Goal: Task Accomplishment & Management: Use online tool/utility

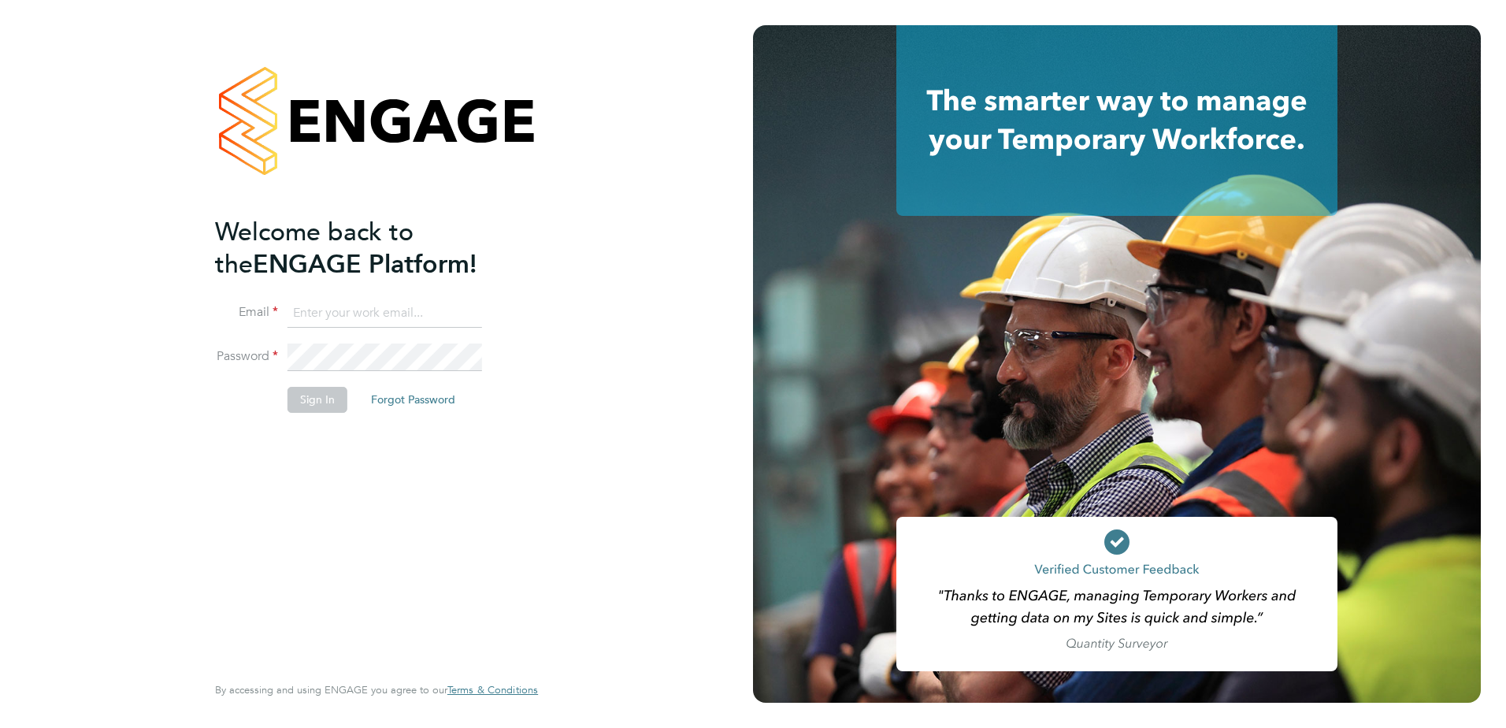
type input "[PERSON_NAME][EMAIL_ADDRESS][DOMAIN_NAME]"
click at [320, 402] on button "Sign In" at bounding box center [317, 399] width 60 height 25
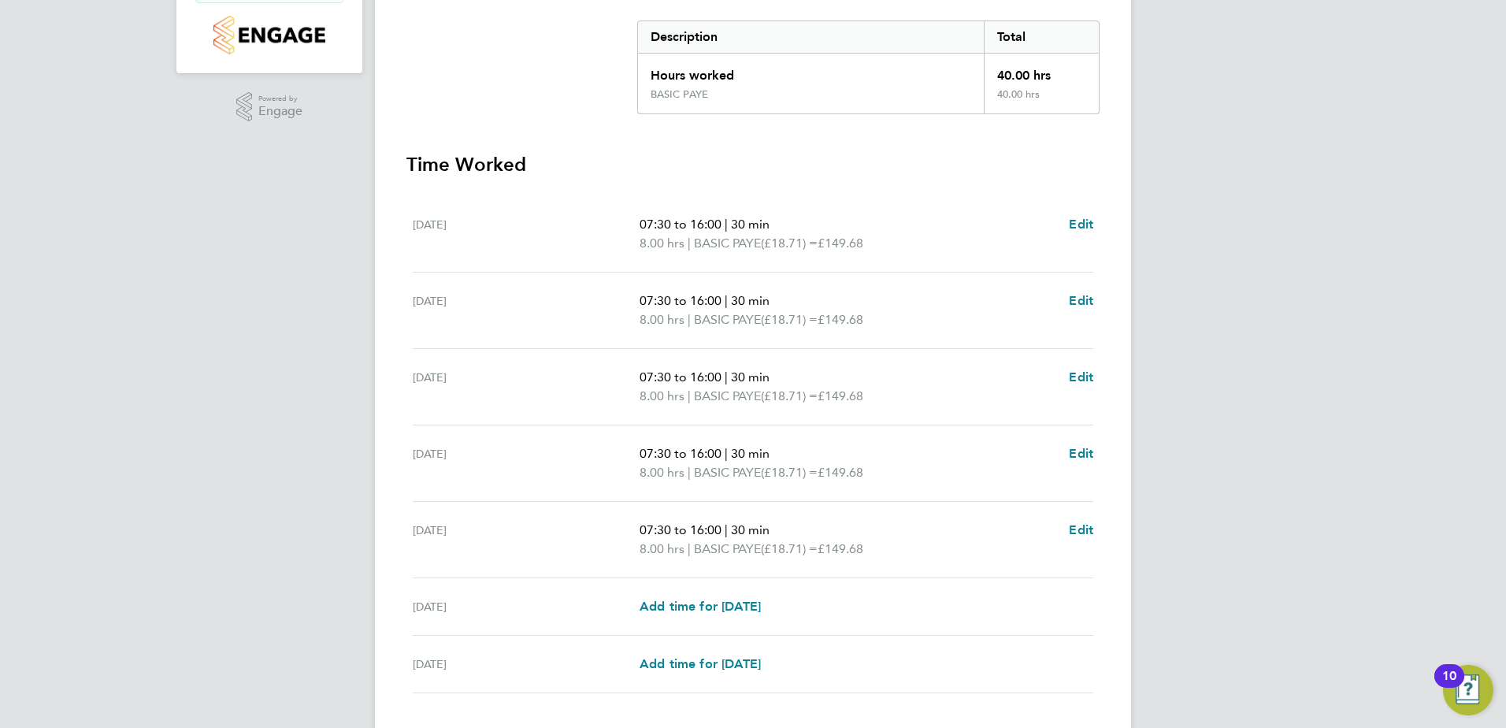
scroll to position [423, 0]
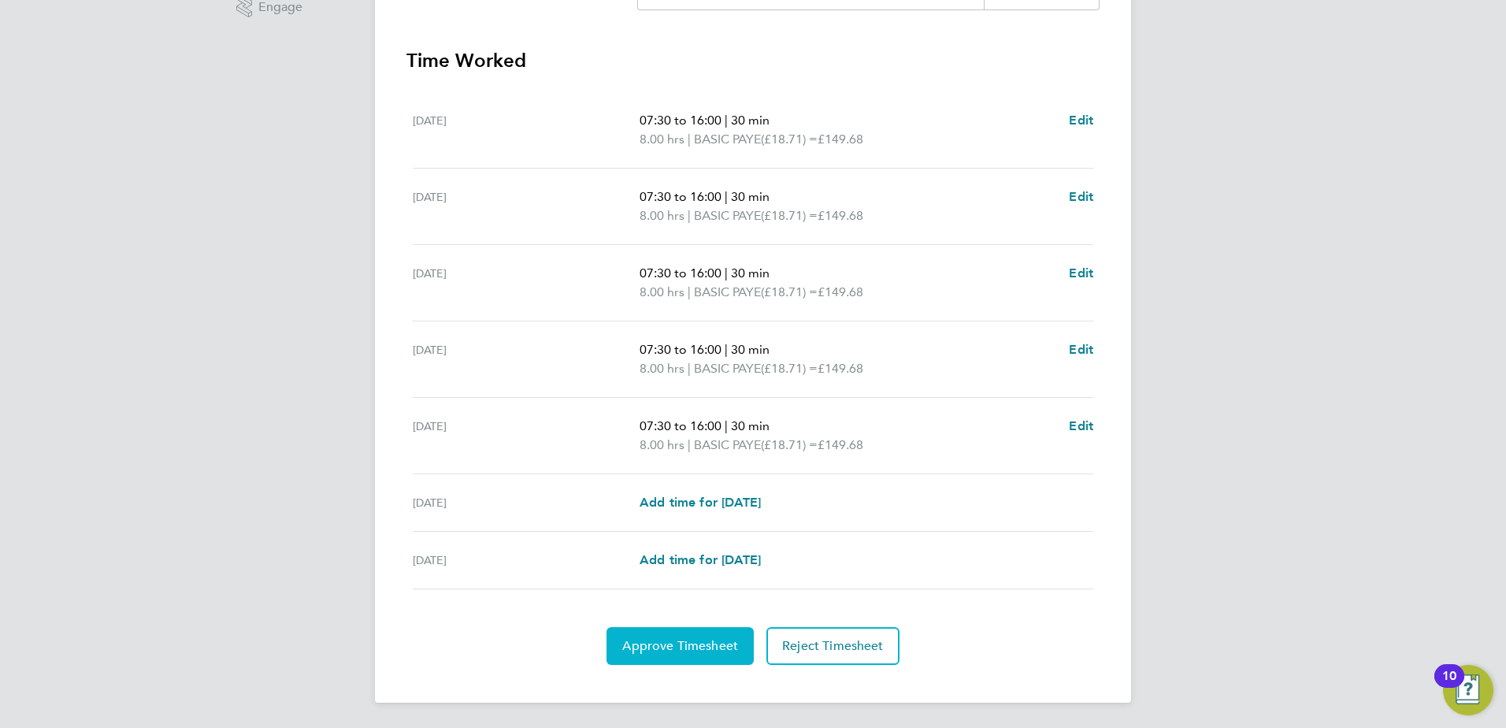
click at [682, 650] on span "Approve Timesheet" at bounding box center [680, 646] width 116 height 16
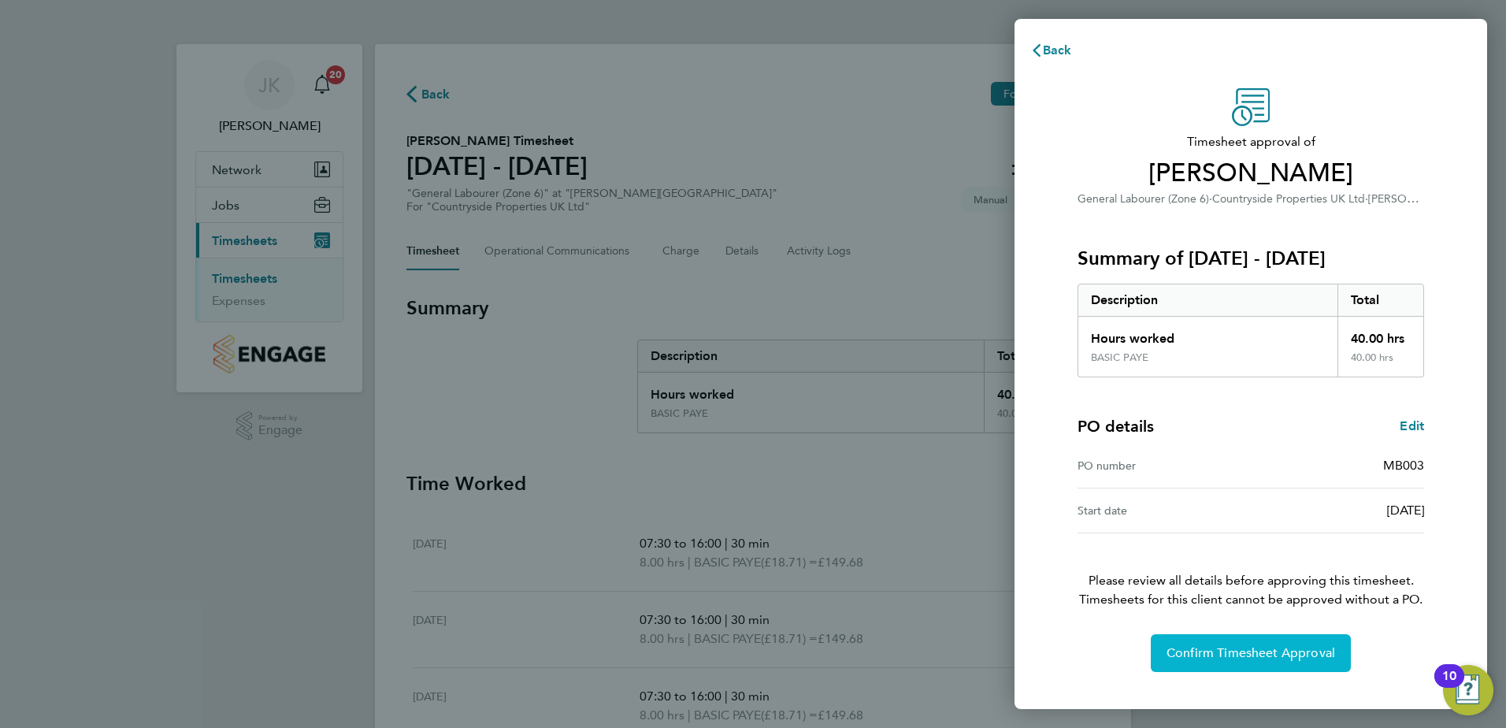
click at [1254, 660] on span "Confirm Timesheet Approval" at bounding box center [1250, 653] width 169 height 16
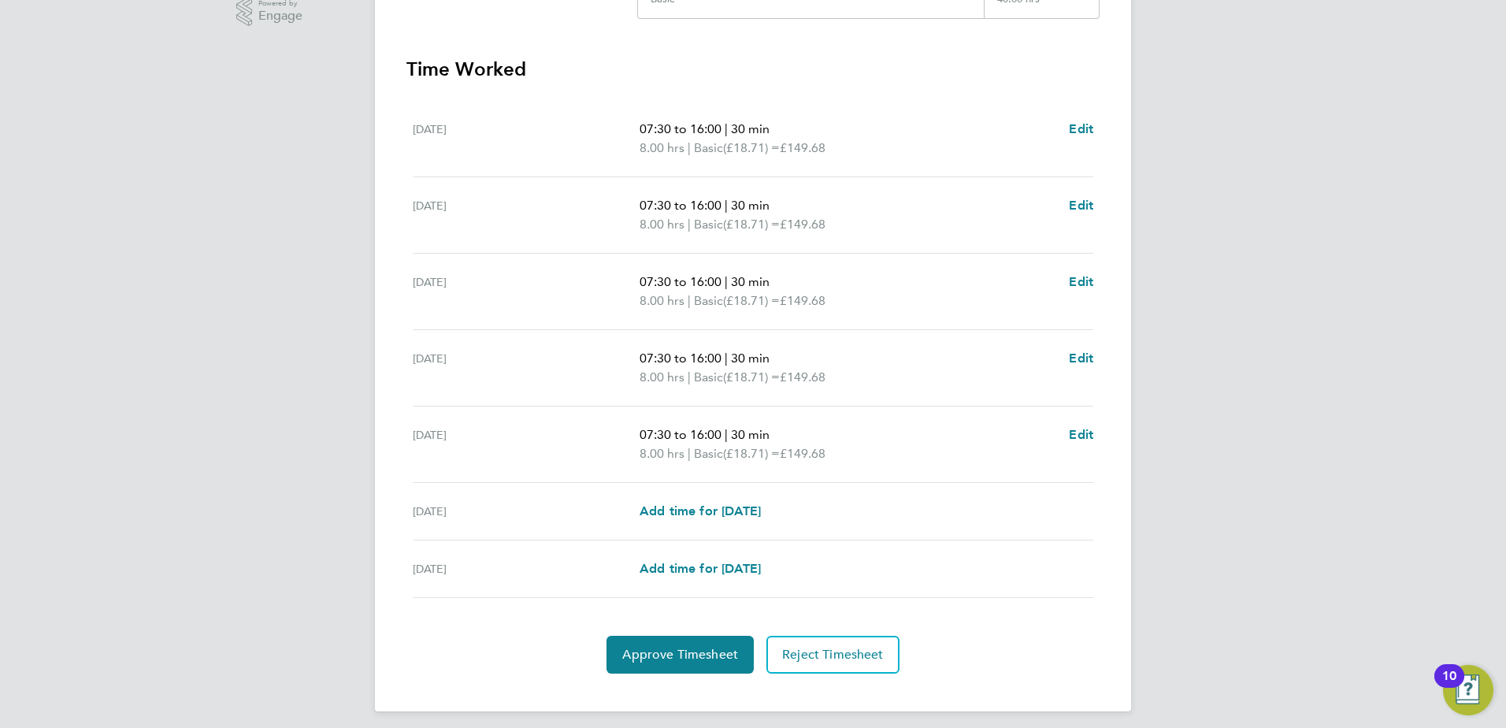
scroll to position [422, 0]
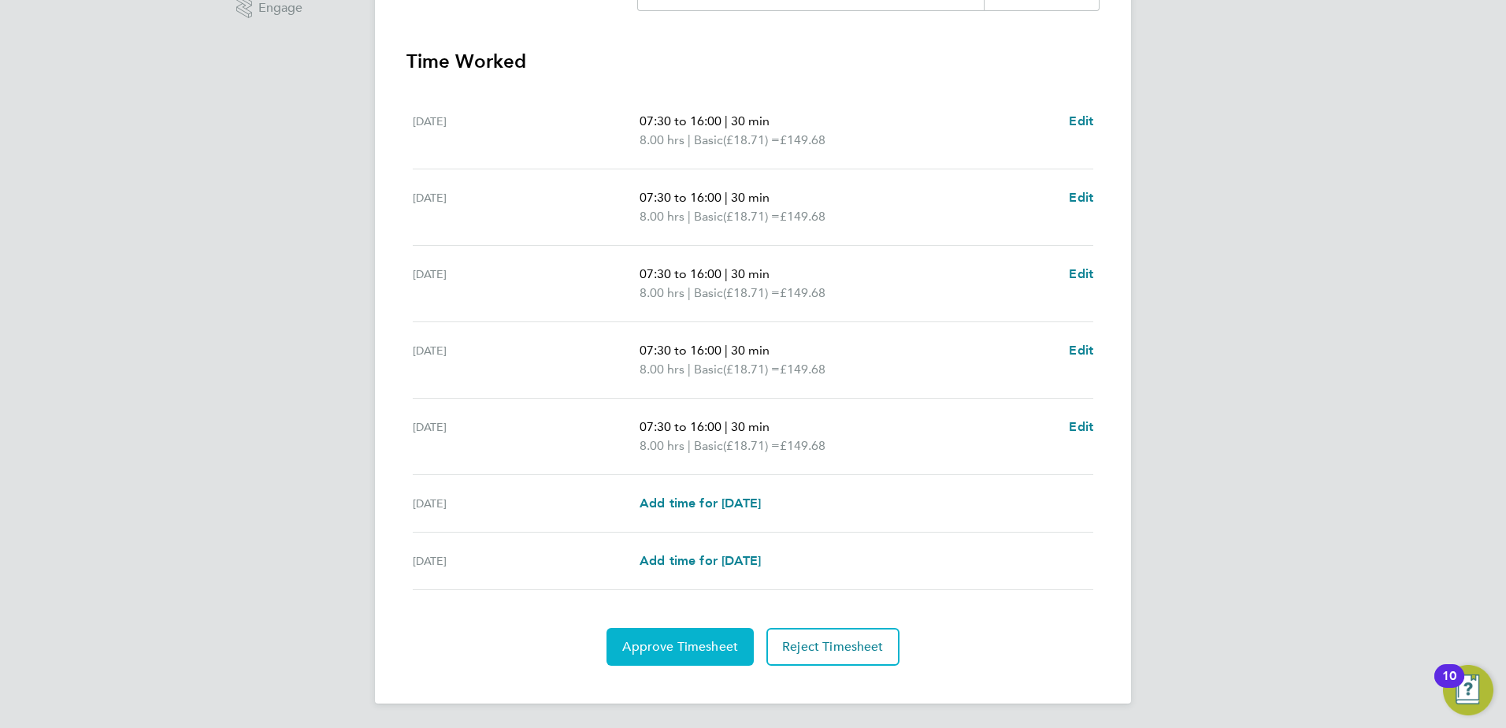
click at [693, 643] on span "Approve Timesheet" at bounding box center [680, 647] width 116 height 16
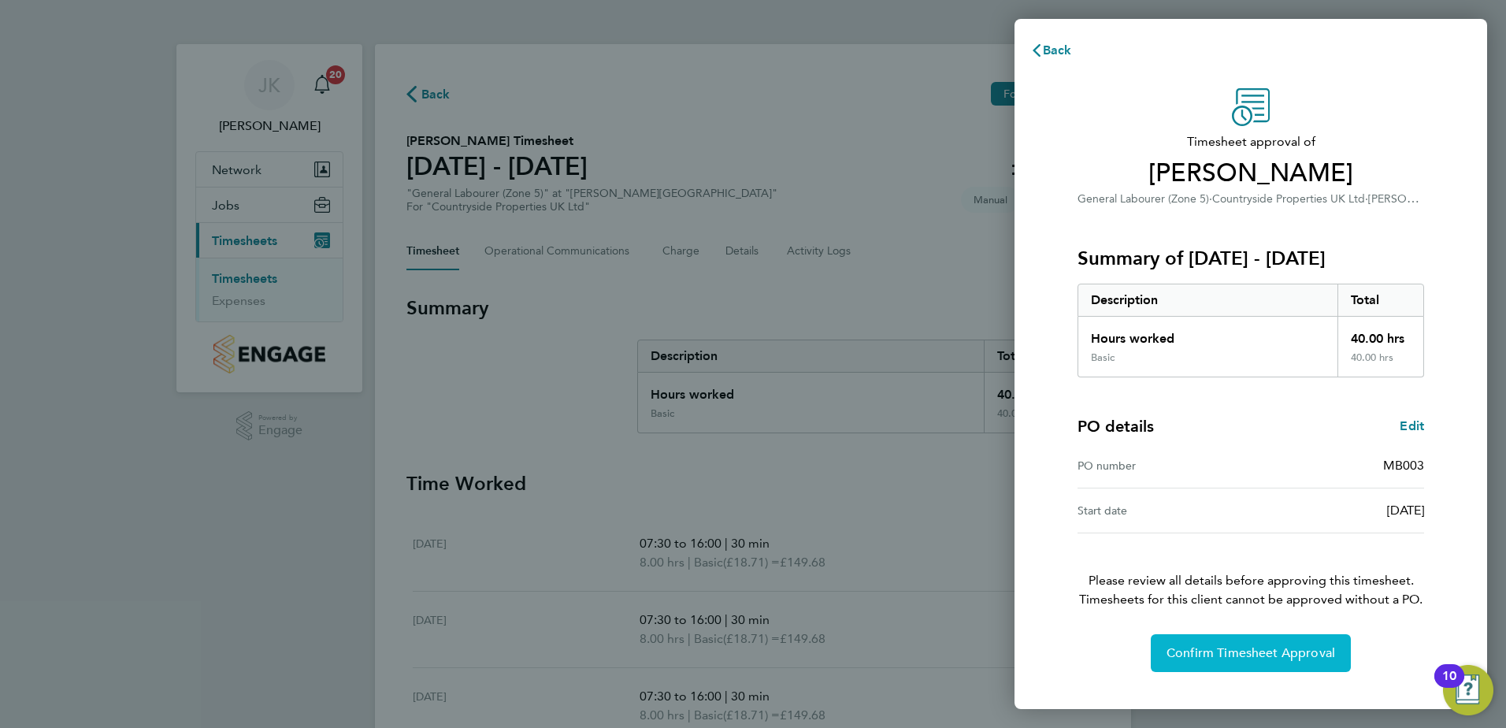
click at [1197, 654] on span "Confirm Timesheet Approval" at bounding box center [1250, 653] width 169 height 16
